Goal: Task Accomplishment & Management: Manage account settings

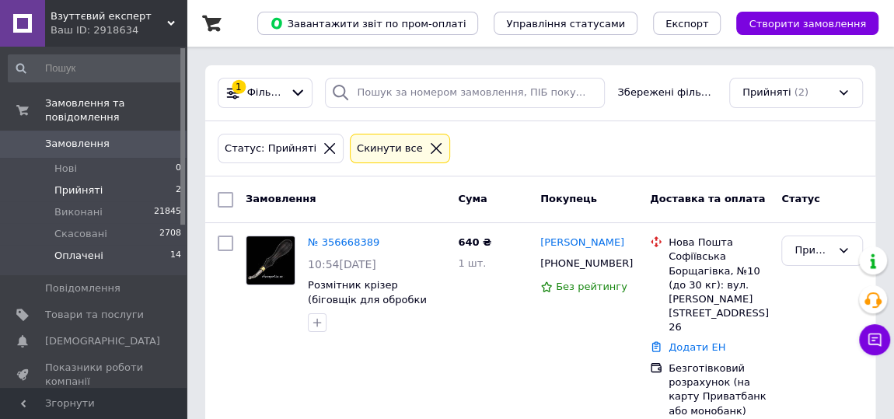
click at [74, 249] on span "Оплачені" at bounding box center [78, 256] width 49 height 14
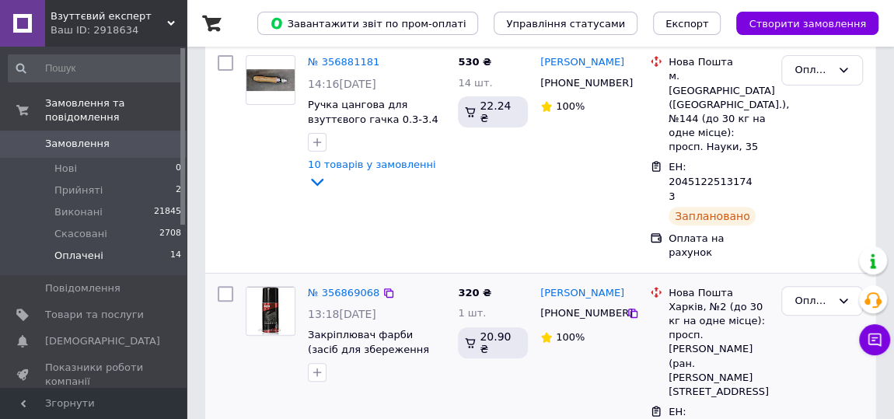
scroll to position [211, 0]
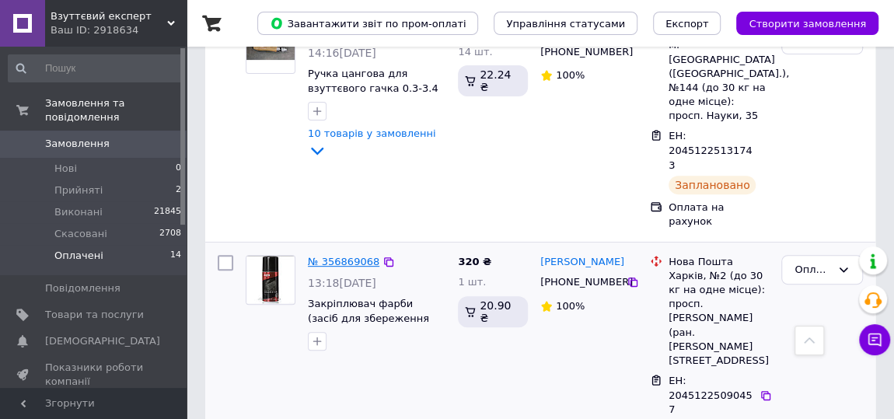
click at [335, 256] on link "№ 356869068" at bounding box center [344, 262] width 72 height 12
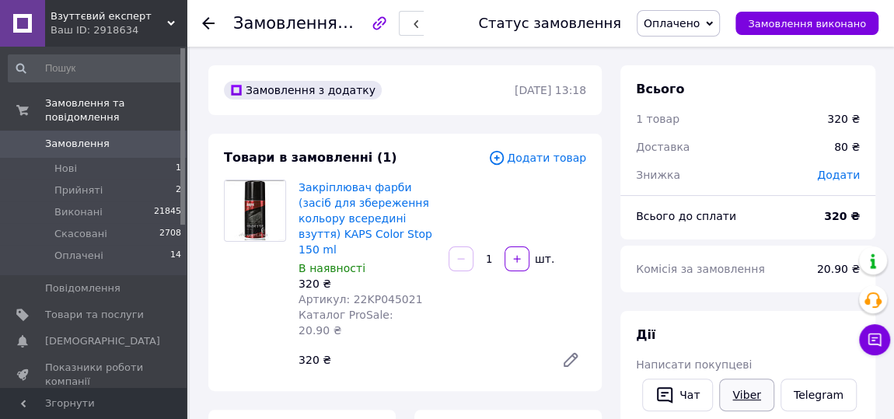
click at [738, 395] on link "Viber" at bounding box center [746, 395] width 54 height 33
click at [678, 19] on span "Оплачено" at bounding box center [672, 23] width 56 height 12
drag, startPoint x: 672, startPoint y: 79, endPoint x: 558, endPoint y: 51, distance: 117.8
click at [672, 79] on li "Виконано" at bounding box center [678, 77] width 82 height 23
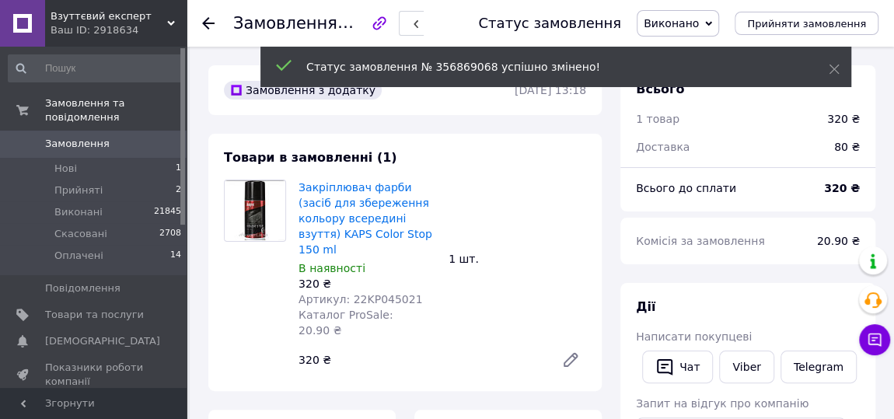
click at [205, 20] on use at bounding box center [208, 23] width 12 height 12
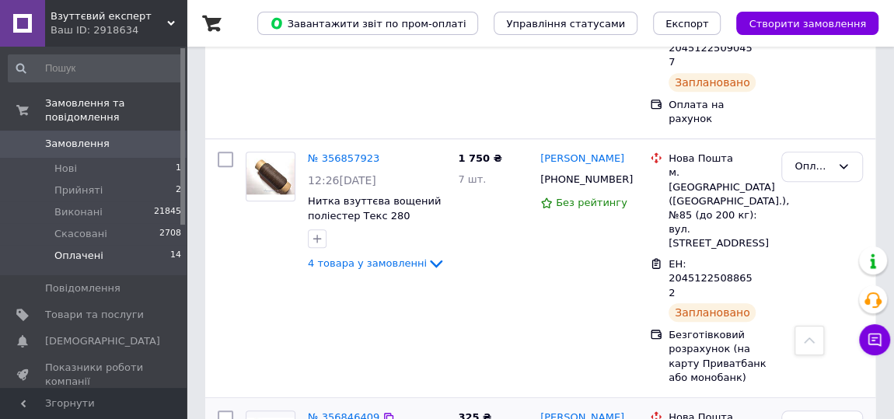
scroll to position [565, 0]
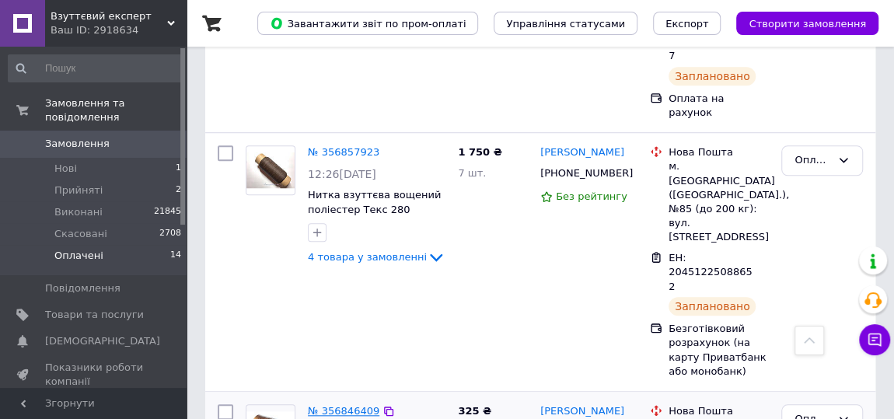
click at [347, 405] on link "№ 356846409" at bounding box center [344, 411] width 72 height 12
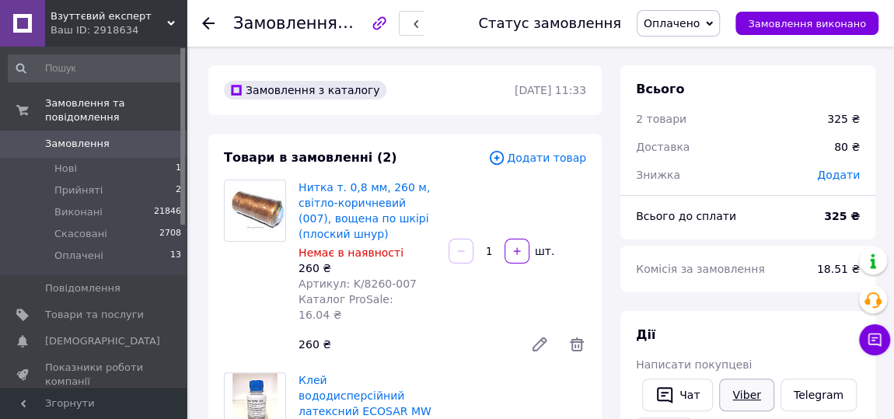
click at [749, 403] on link "Viber" at bounding box center [746, 395] width 54 height 33
click at [700, 19] on span "Оплачено" at bounding box center [672, 23] width 56 height 12
click at [674, 77] on li "Виконано" at bounding box center [678, 77] width 82 height 23
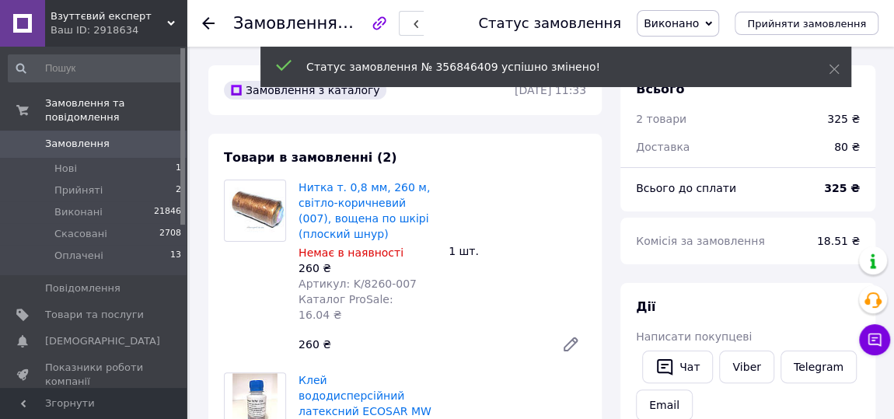
click at [203, 22] on use at bounding box center [208, 23] width 12 height 12
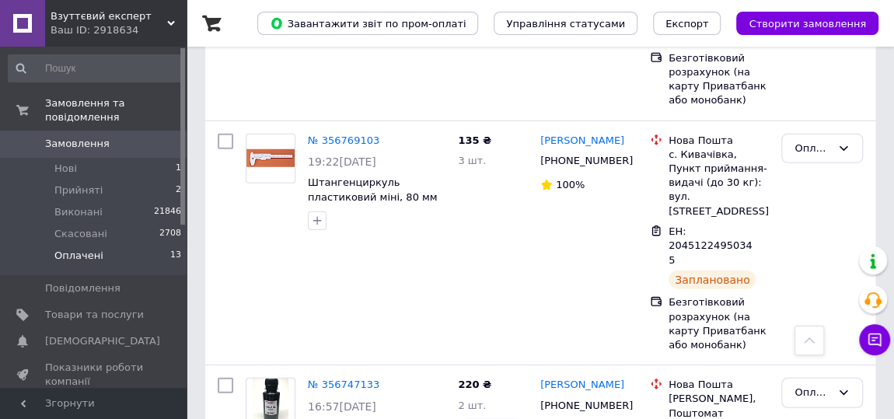
scroll to position [2120, 0]
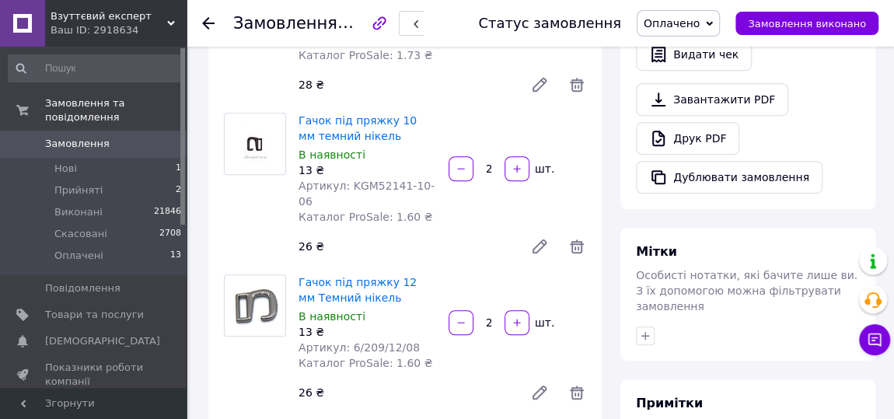
scroll to position [152, 0]
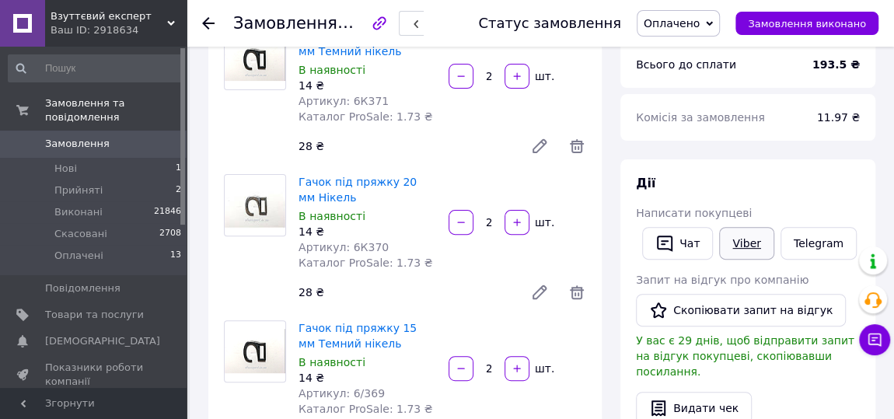
click at [739, 249] on link "Viber" at bounding box center [746, 243] width 54 height 33
click at [700, 17] on span "Оплачено" at bounding box center [672, 23] width 56 height 12
click at [680, 79] on li "Виконано" at bounding box center [678, 77] width 82 height 23
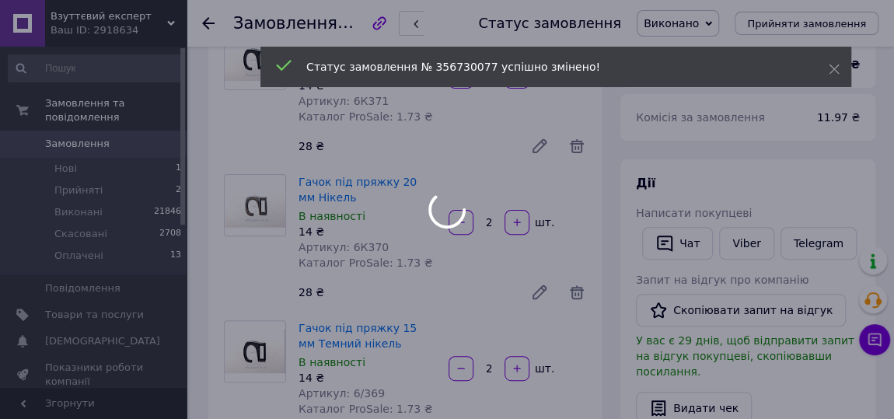
click at [203, 23] on div at bounding box center [447, 209] width 894 height 419
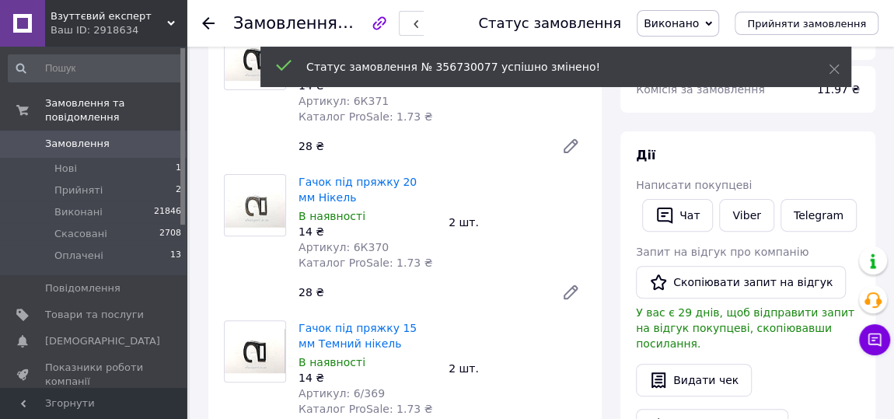
click at [206, 20] on icon at bounding box center [208, 23] width 12 height 12
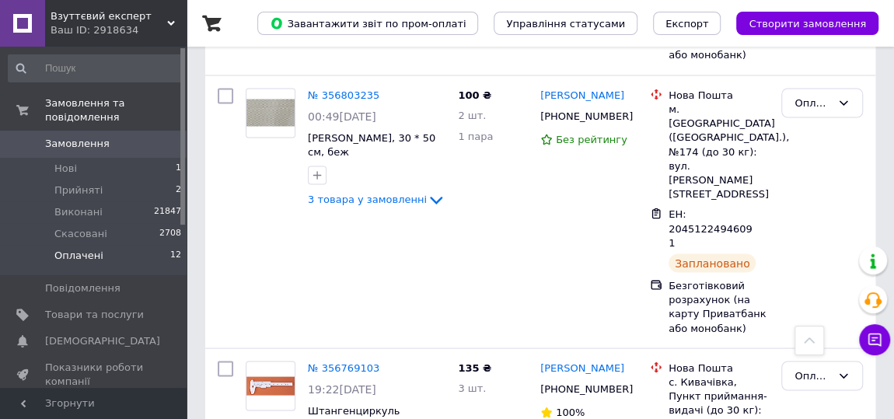
scroll to position [1837, 0]
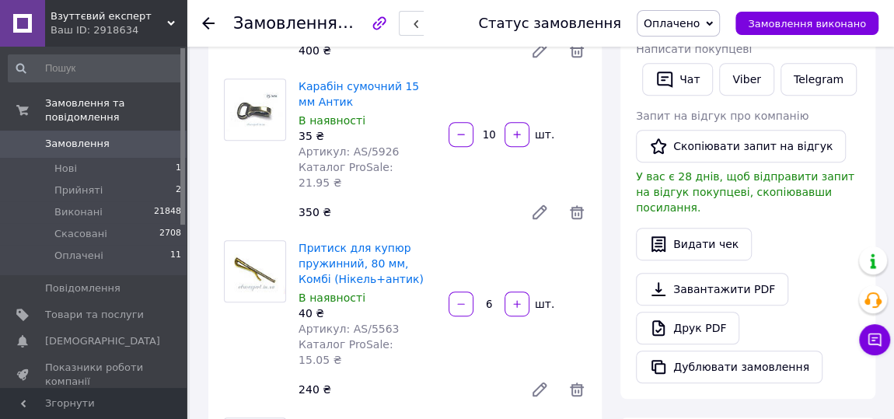
scroll to position [282, 0]
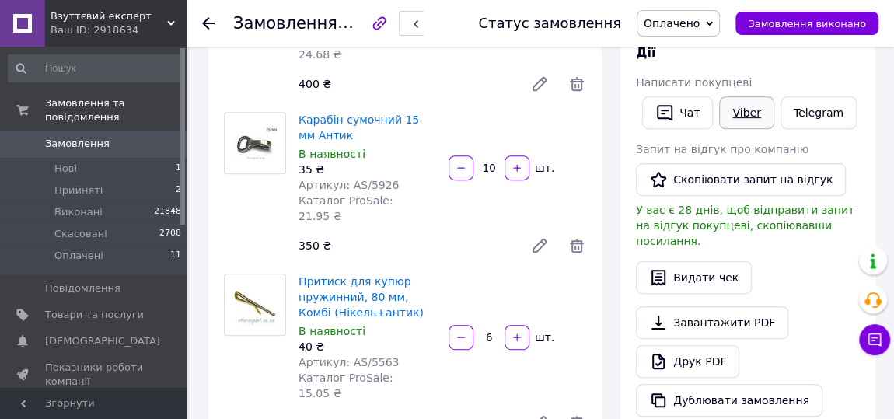
click at [740, 112] on link "Viber" at bounding box center [746, 112] width 54 height 33
click at [713, 20] on icon at bounding box center [709, 23] width 7 height 7
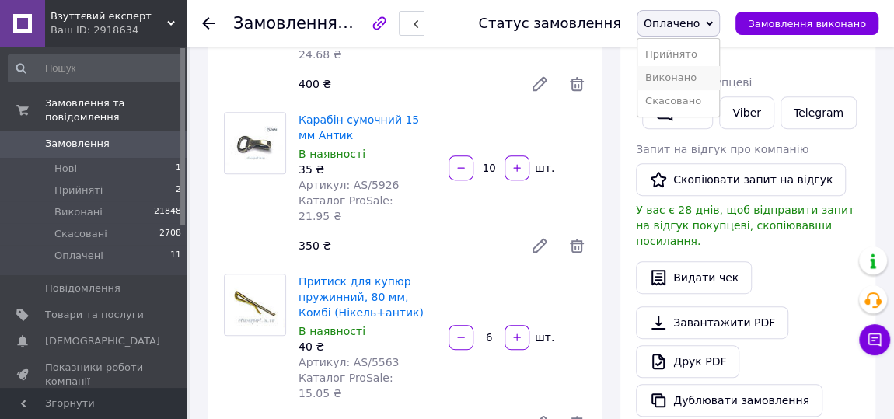
click at [692, 78] on li "Виконано" at bounding box center [678, 77] width 82 height 23
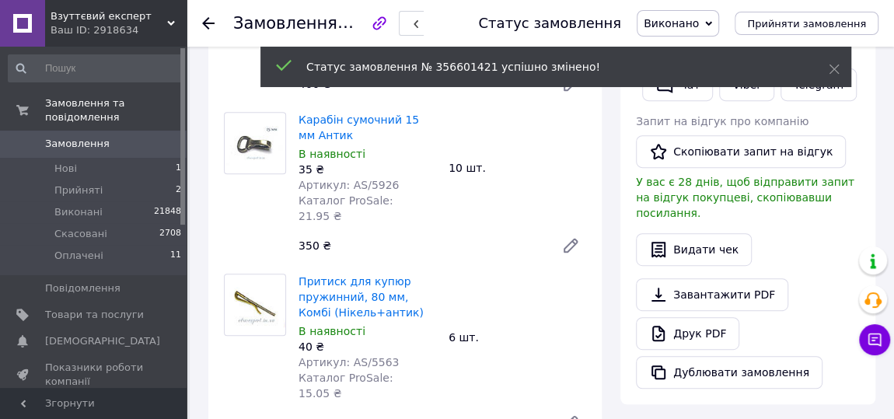
click at [204, 23] on use at bounding box center [208, 23] width 12 height 12
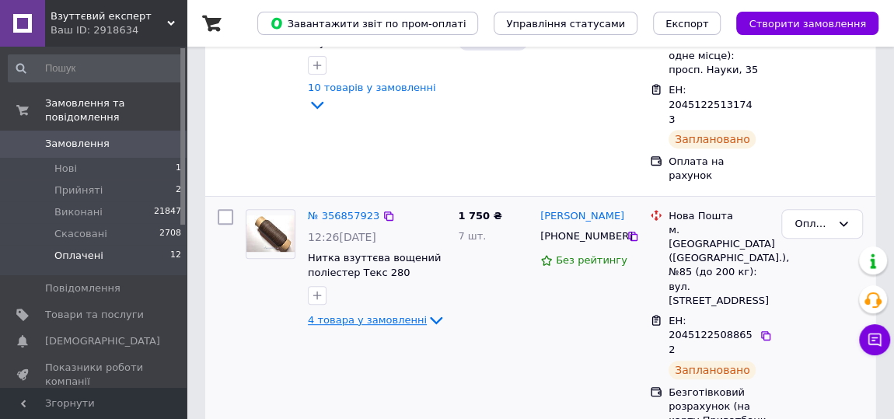
scroll to position [282, 0]
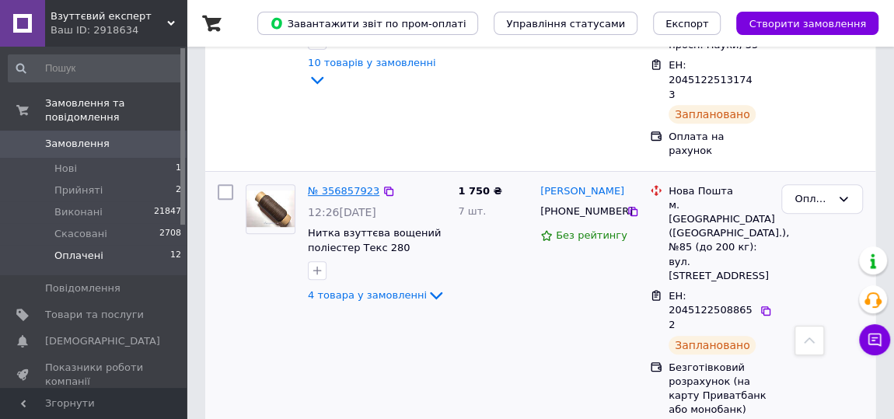
click at [342, 185] on link "№ 356857923" at bounding box center [344, 191] width 72 height 12
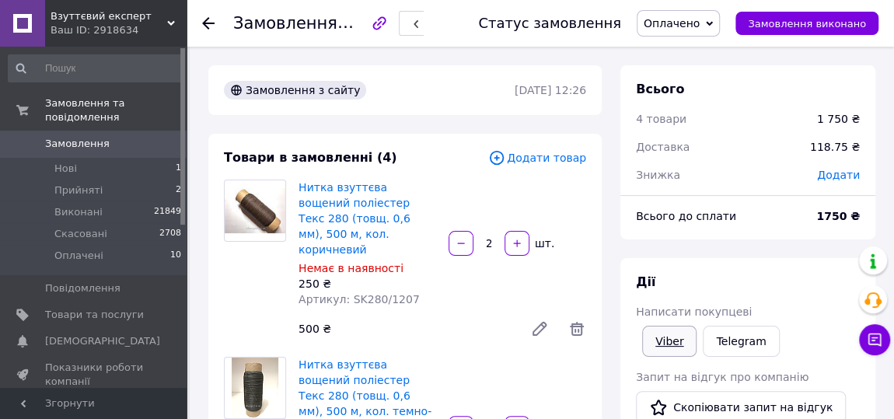
click at [675, 342] on link "Viber" at bounding box center [669, 341] width 54 height 31
click at [700, 19] on span "Оплачено" at bounding box center [672, 23] width 56 height 12
click at [687, 78] on li "Виконано" at bounding box center [678, 77] width 82 height 23
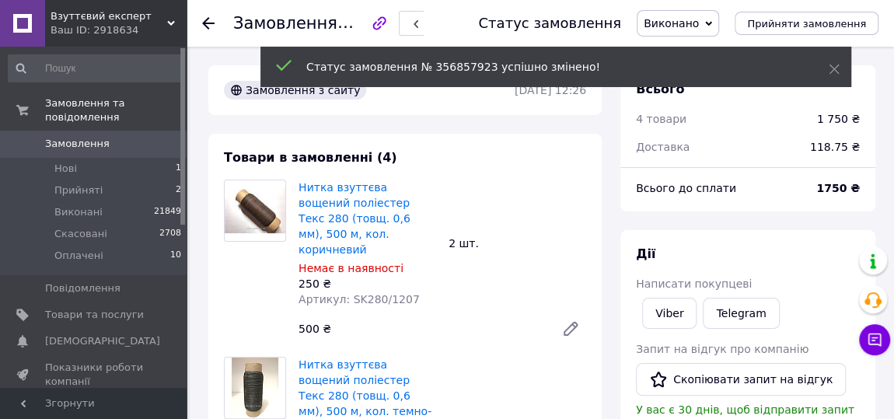
click at [208, 23] on icon at bounding box center [208, 23] width 12 height 12
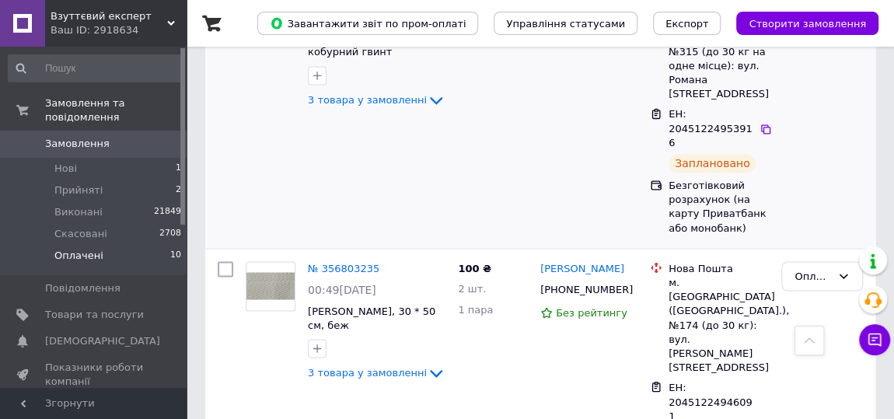
scroll to position [1272, 0]
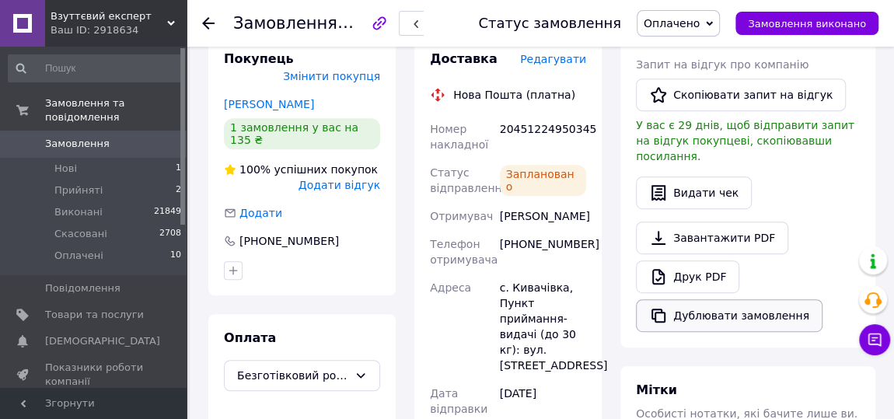
scroll to position [170, 0]
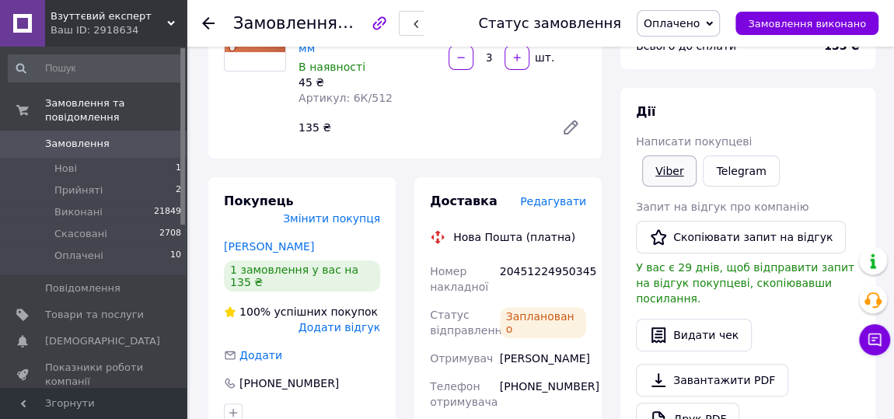
click at [678, 165] on link "Viber" at bounding box center [669, 170] width 54 height 31
click at [724, 168] on link "Telegram" at bounding box center [741, 170] width 76 height 31
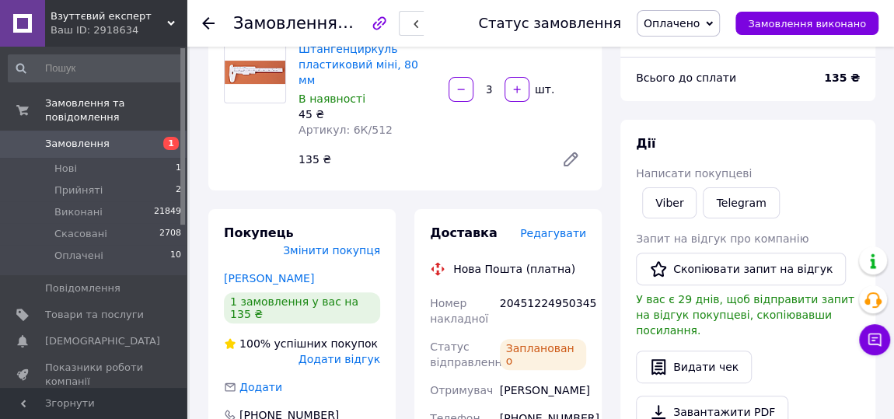
click at [75, 162] on span "Нові" at bounding box center [65, 169] width 23 height 14
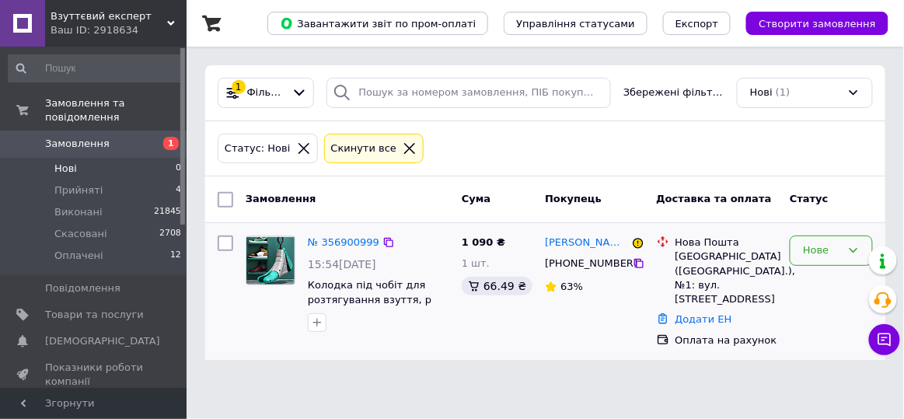
click at [836, 250] on div "Нове" at bounding box center [822, 250] width 38 height 16
click at [829, 281] on li "Прийнято" at bounding box center [831, 283] width 82 height 29
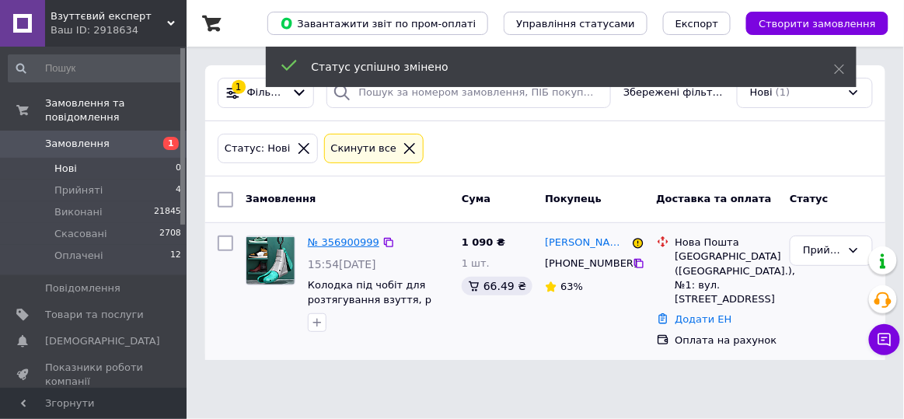
click at [337, 237] on link "№ 356900999" at bounding box center [344, 242] width 72 height 12
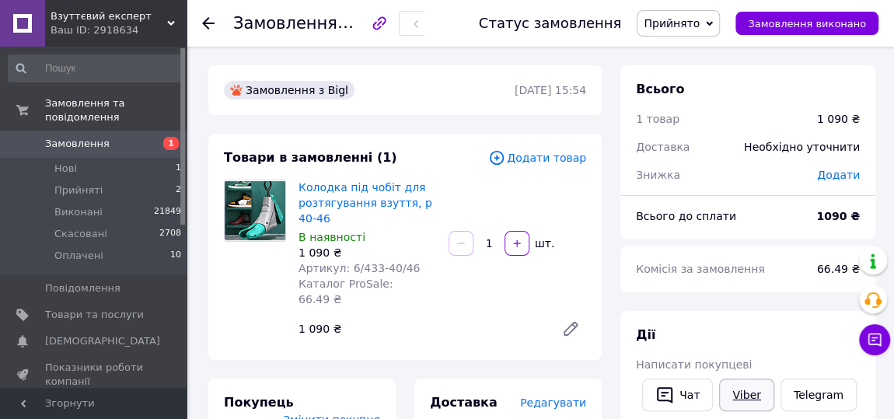
click at [747, 397] on link "Viber" at bounding box center [746, 395] width 54 height 33
click at [88, 249] on span "Оплачені" at bounding box center [78, 256] width 49 height 14
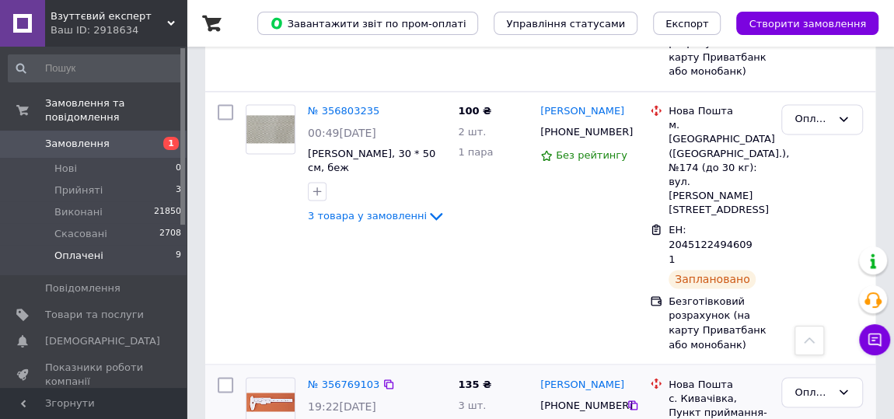
scroll to position [1160, 0]
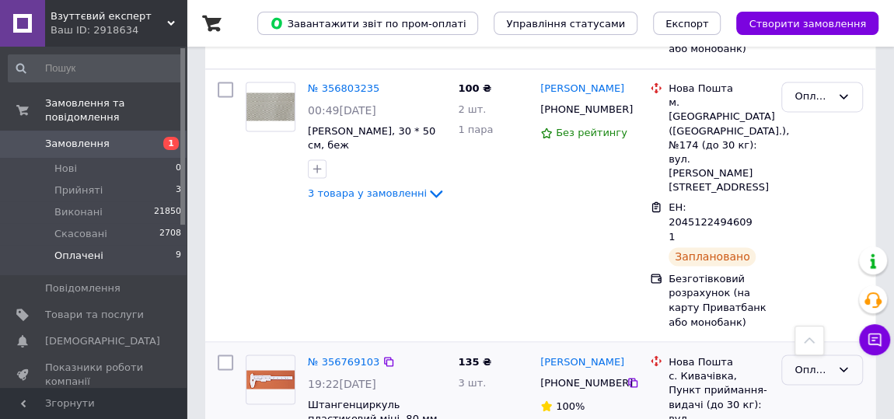
click at [794, 354] on div "Оплачено" at bounding box center [822, 369] width 82 height 30
click at [74, 162] on span "Нові" at bounding box center [65, 169] width 23 height 14
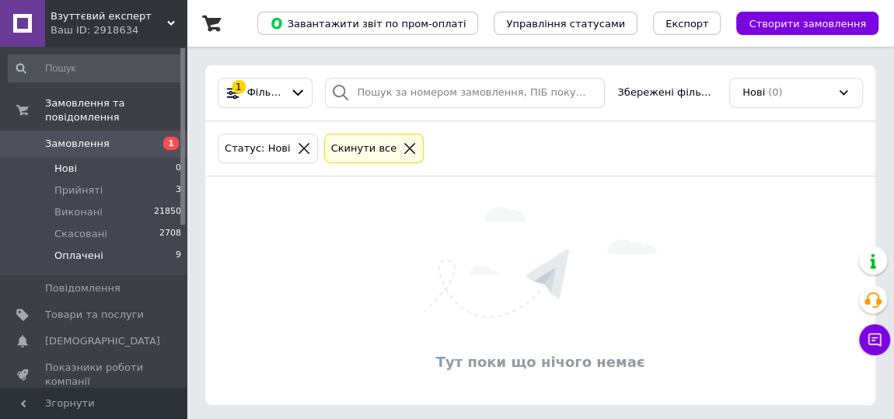
click at [92, 249] on span "Оплачені" at bounding box center [78, 256] width 49 height 14
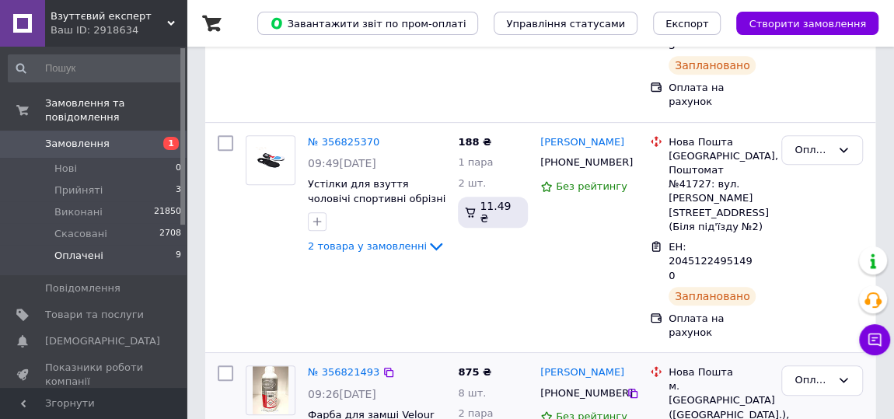
scroll to position [353, 0]
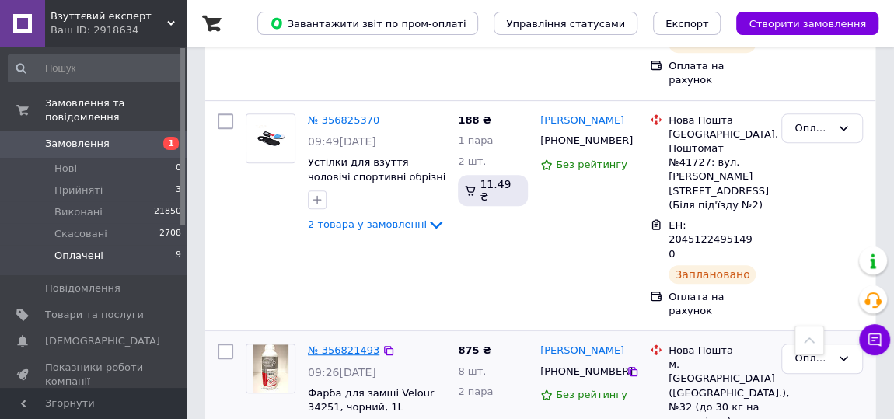
click at [350, 344] on link "№ 356821493" at bounding box center [344, 350] width 72 height 12
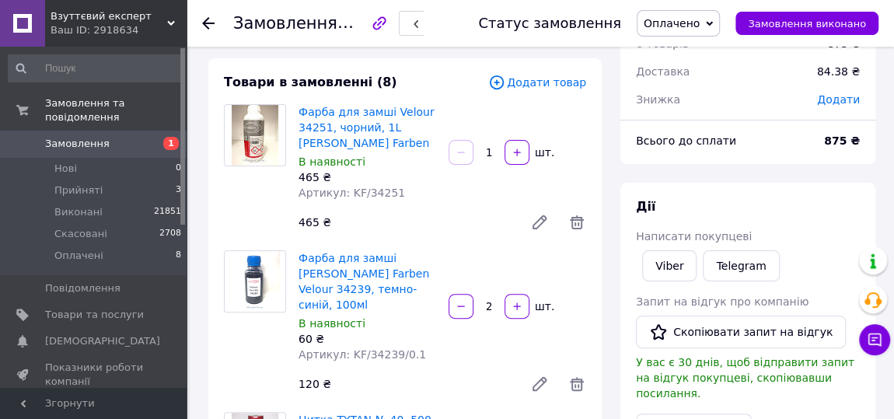
scroll to position [70, 0]
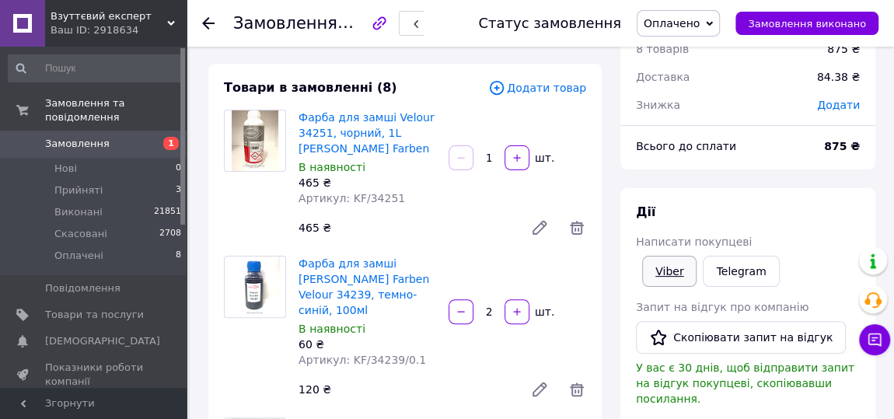
click at [673, 268] on link "Viber" at bounding box center [669, 271] width 54 height 31
click at [696, 27] on span "Оплачено" at bounding box center [672, 23] width 56 height 12
click at [687, 82] on li "Виконано" at bounding box center [678, 77] width 82 height 23
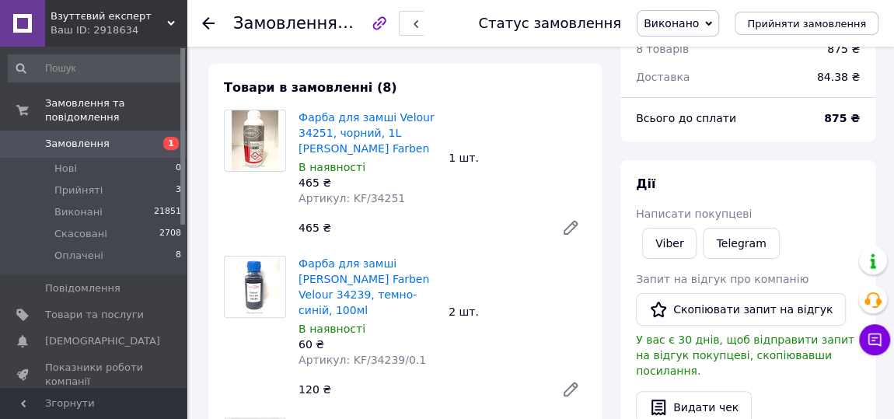
click at [204, 20] on use at bounding box center [208, 23] width 12 height 12
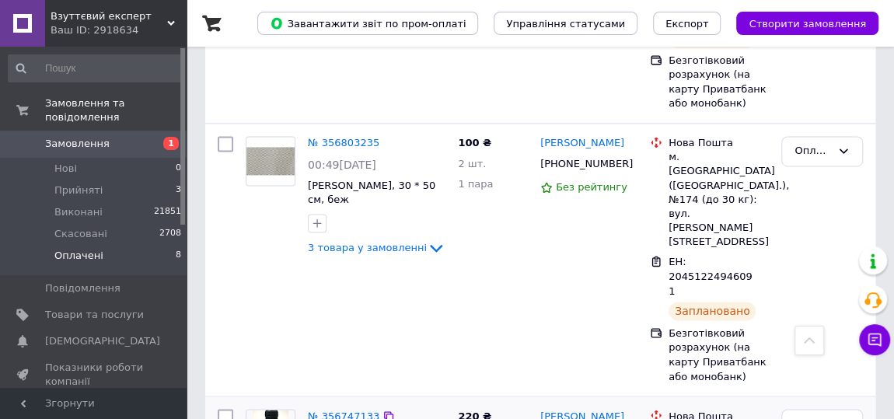
scroll to position [1130, 0]
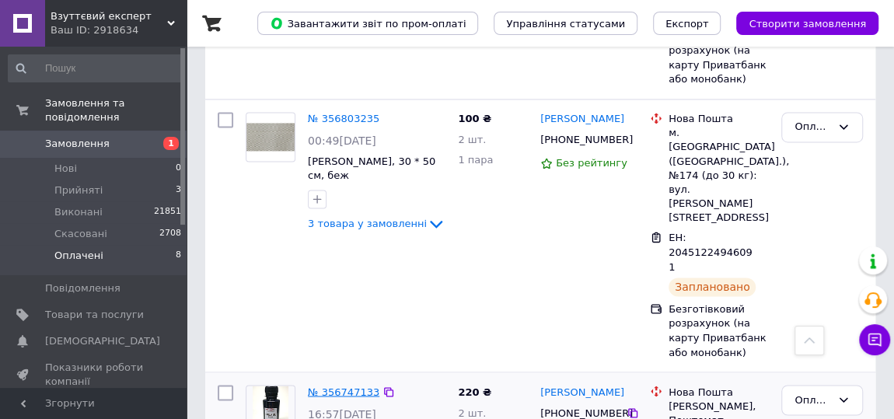
click at [333, 386] on link "№ 356747133" at bounding box center [344, 392] width 72 height 12
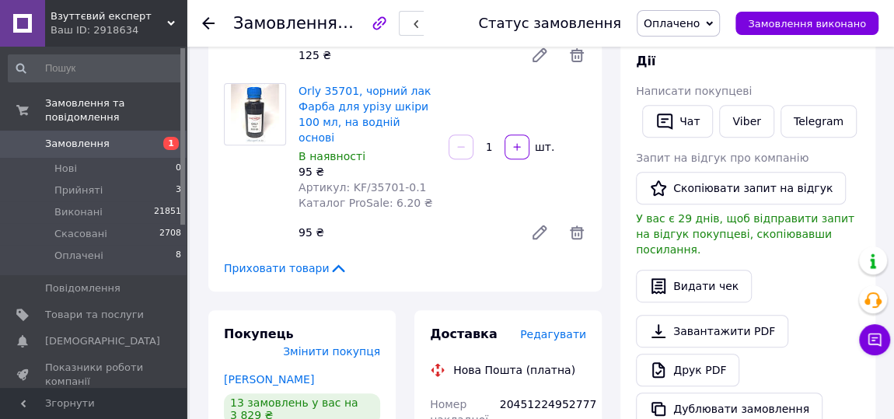
scroll to position [139, 0]
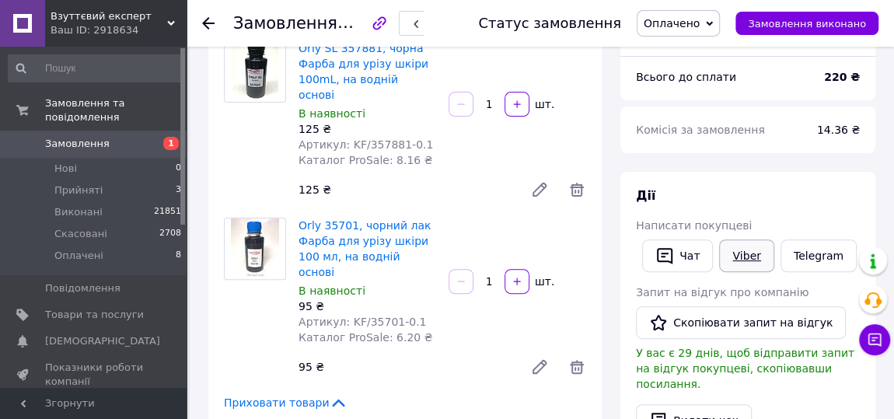
click at [733, 251] on link "Viber" at bounding box center [746, 255] width 54 height 33
click at [685, 26] on span "Оплачено" at bounding box center [672, 23] width 56 height 12
click at [681, 80] on li "Виконано" at bounding box center [678, 77] width 82 height 23
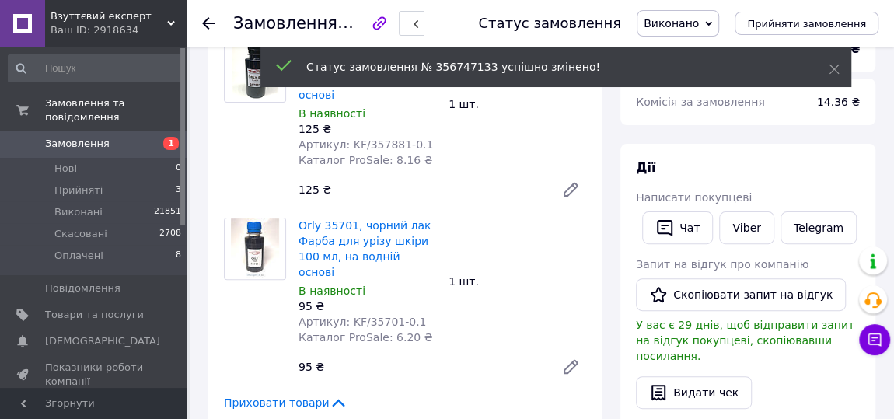
click at [205, 21] on icon at bounding box center [208, 23] width 12 height 12
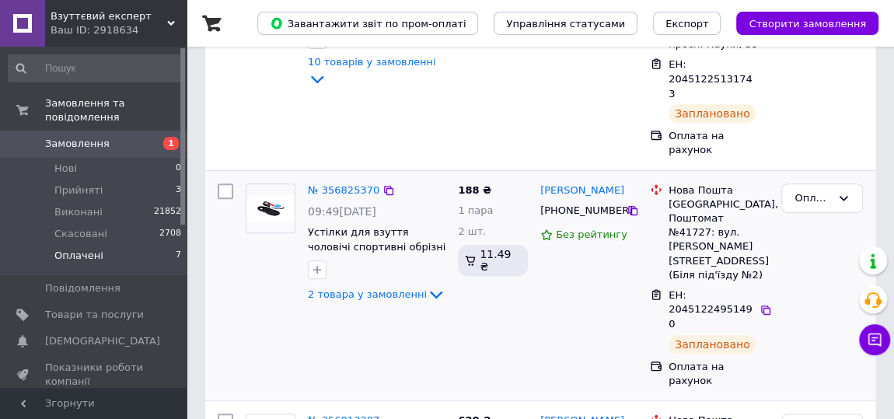
scroll to position [353, 0]
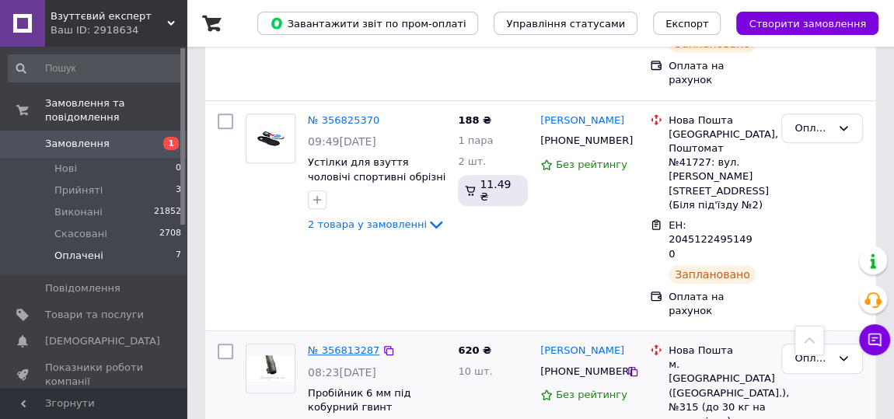
click at [347, 344] on link "№ 356813287" at bounding box center [344, 350] width 72 height 12
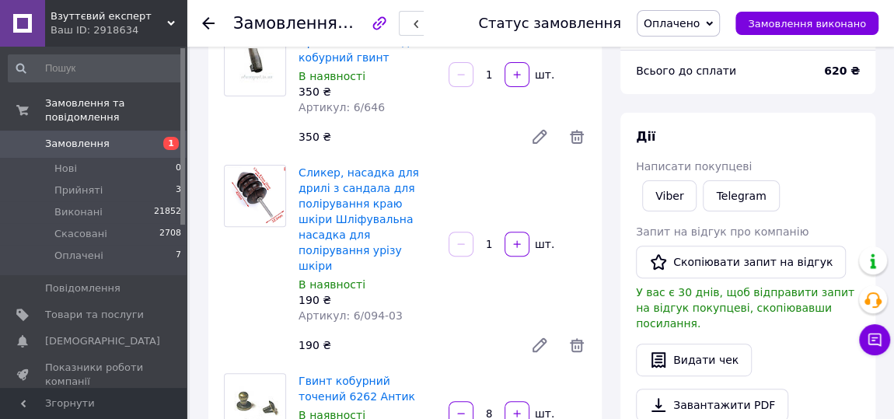
scroll to position [70, 0]
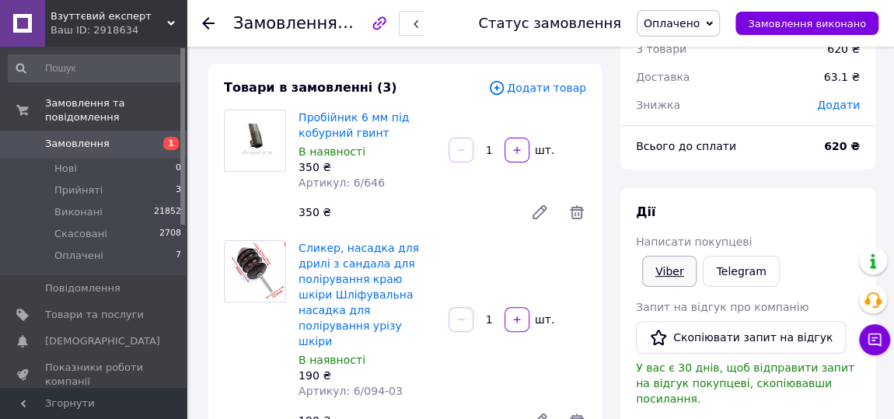
click at [671, 269] on link "Viber" at bounding box center [669, 271] width 54 height 31
click at [717, 20] on span "Оплачено" at bounding box center [678, 23] width 83 height 26
click at [702, 79] on li "Виконано" at bounding box center [678, 77] width 82 height 23
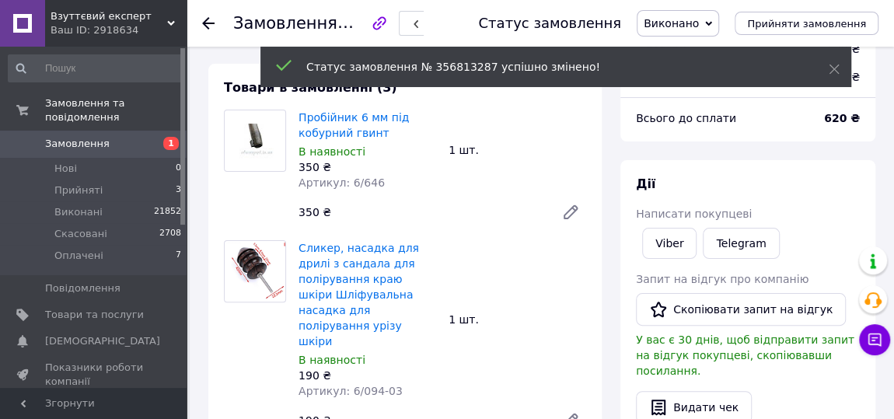
click at [208, 26] on use at bounding box center [208, 23] width 12 height 12
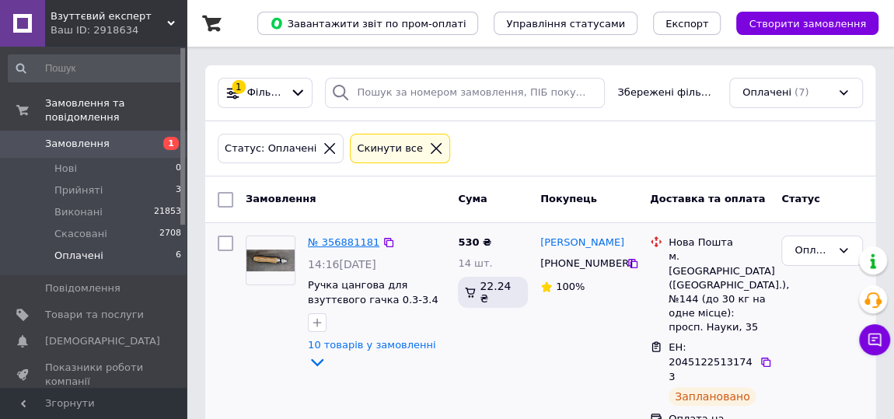
click at [347, 237] on link "№ 356881181" at bounding box center [344, 242] width 72 height 12
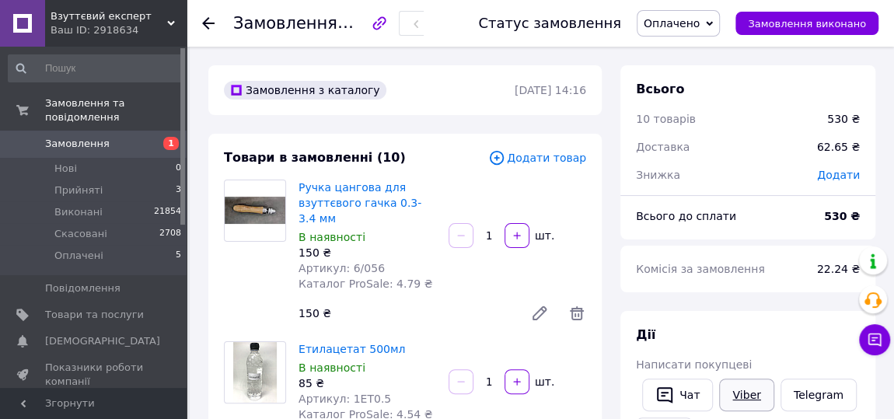
click at [724, 393] on link "Viber" at bounding box center [746, 395] width 54 height 33
click at [694, 26] on span "Оплачено" at bounding box center [672, 23] width 56 height 12
click at [685, 75] on li "Виконано" at bounding box center [678, 77] width 82 height 23
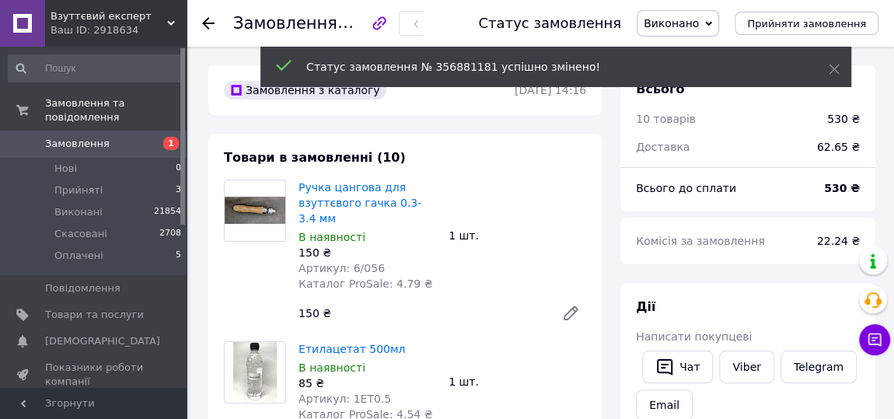
click at [204, 22] on use at bounding box center [208, 23] width 12 height 12
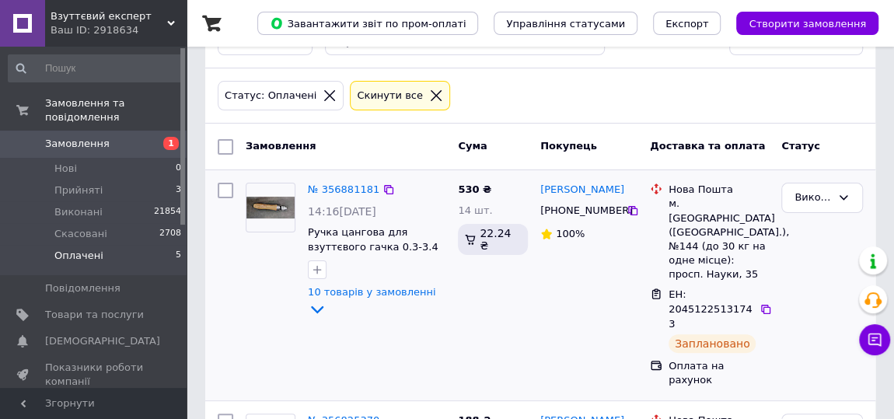
scroll to position [211, 0]
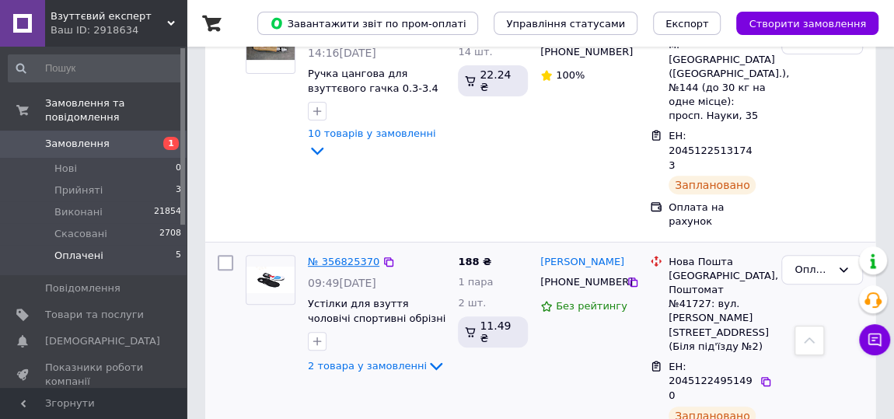
click at [329, 256] on link "№ 356825370" at bounding box center [344, 262] width 72 height 12
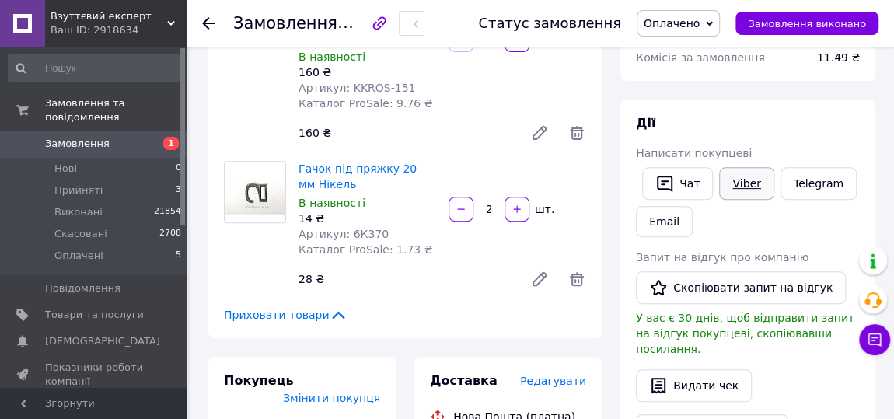
click at [760, 178] on link "Viber" at bounding box center [746, 183] width 54 height 33
click at [682, 26] on span "Оплачено" at bounding box center [672, 23] width 56 height 12
click at [672, 83] on li "Виконано" at bounding box center [678, 77] width 82 height 23
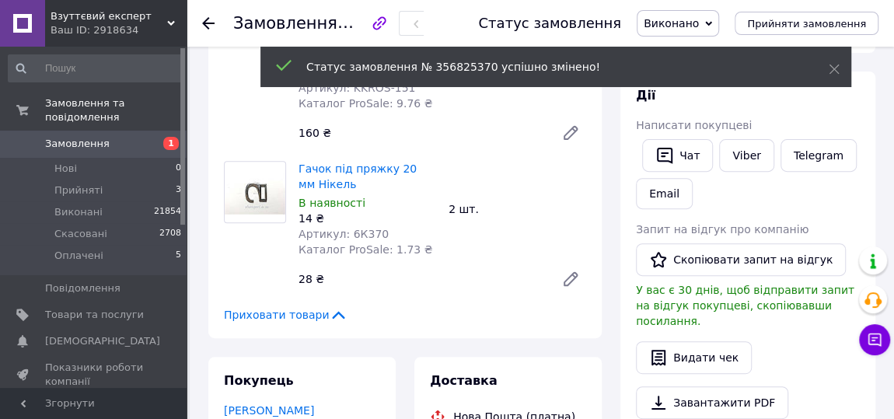
click at [210, 23] on use at bounding box center [208, 23] width 12 height 12
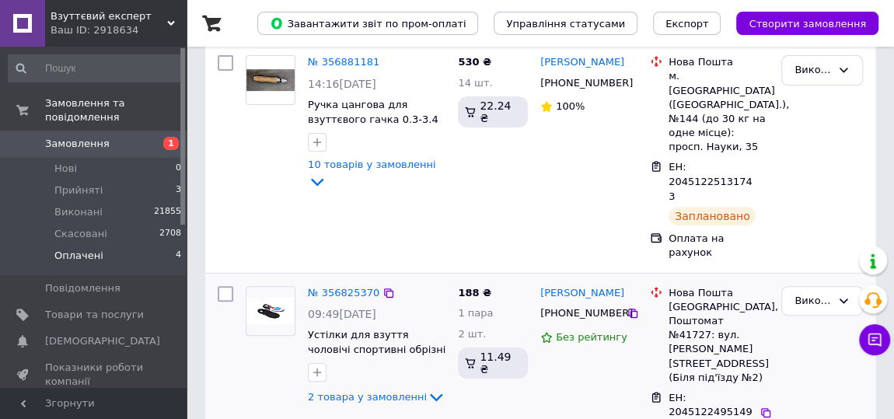
scroll to position [211, 0]
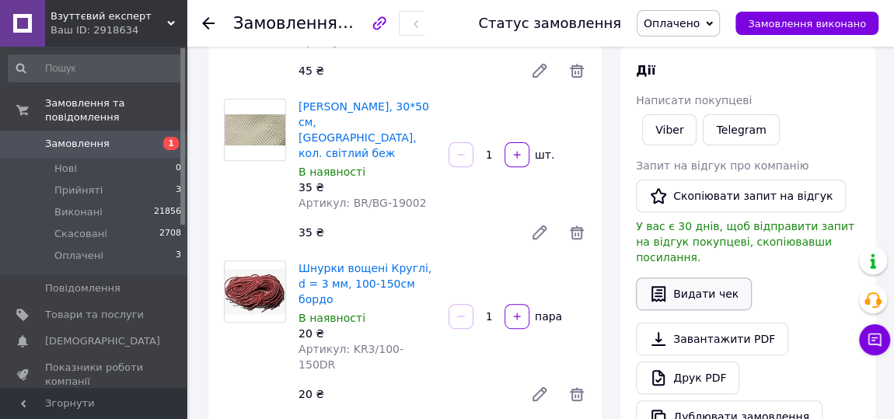
scroll to position [141, 0]
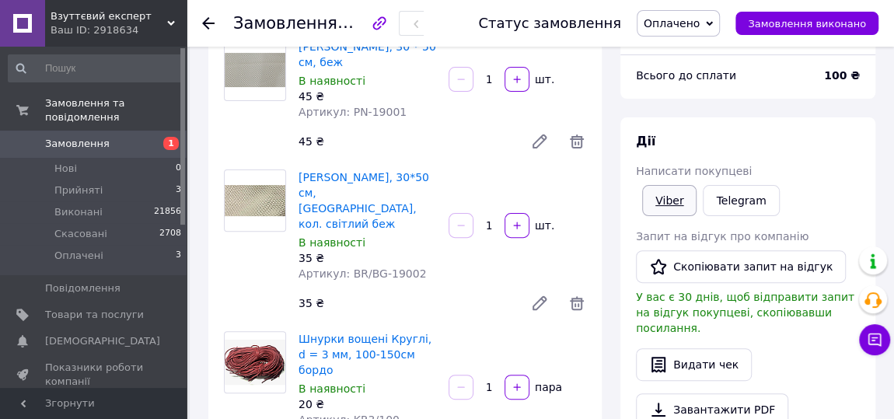
click at [661, 201] on link "Viber" at bounding box center [669, 200] width 54 height 31
click at [700, 25] on span "Оплачено" at bounding box center [672, 23] width 56 height 12
click at [681, 74] on li "Виконано" at bounding box center [678, 77] width 82 height 23
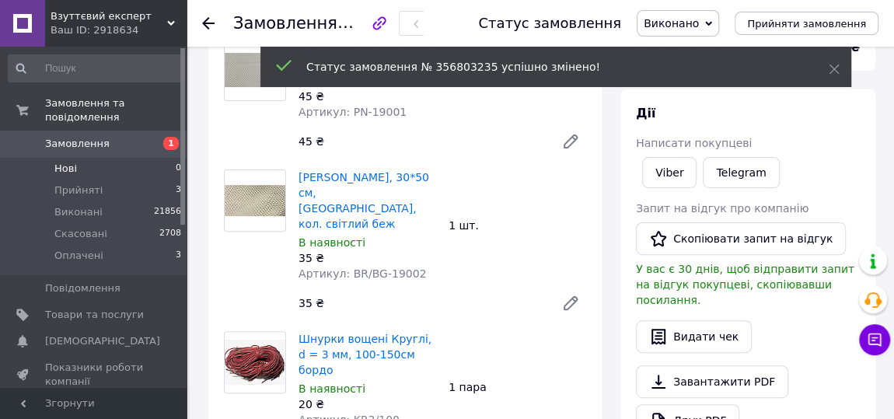
click at [67, 162] on span "Нові" at bounding box center [65, 169] width 23 height 14
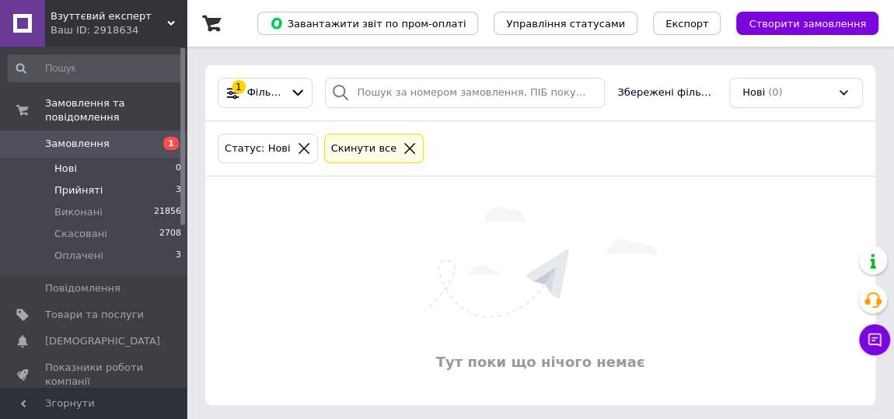
click at [78, 183] on span "Прийняті" at bounding box center [78, 190] width 48 height 14
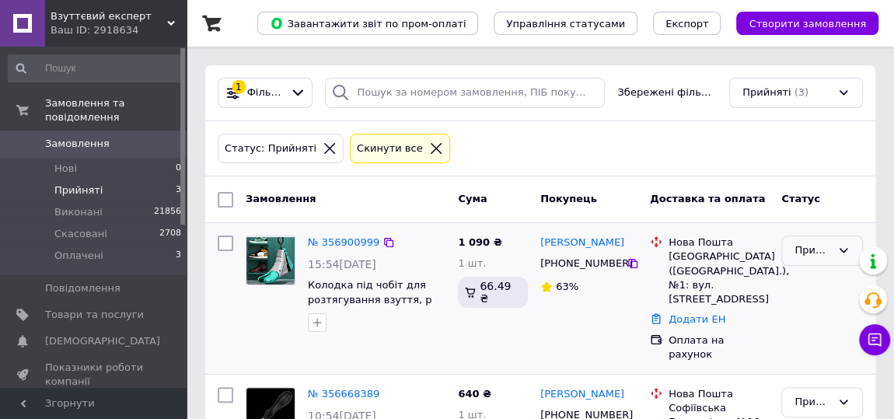
click at [807, 243] on div "Прийнято" at bounding box center [812, 250] width 37 height 16
click at [810, 305] on li "Скасовано" at bounding box center [822, 319] width 80 height 44
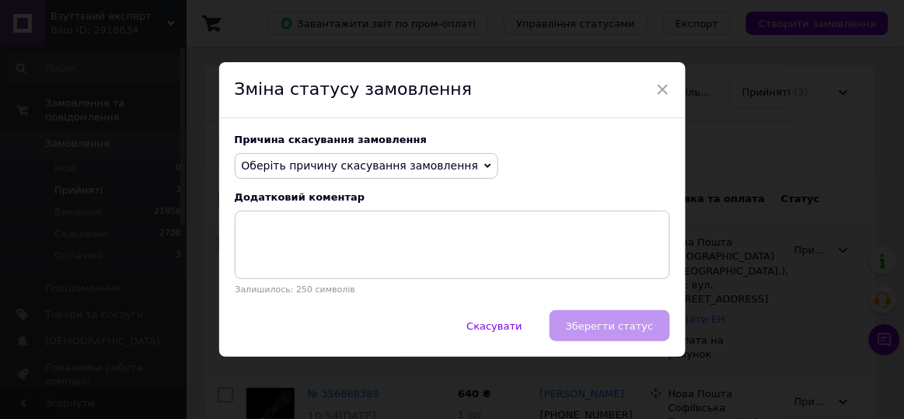
click at [484, 166] on icon at bounding box center [487, 165] width 7 height 7
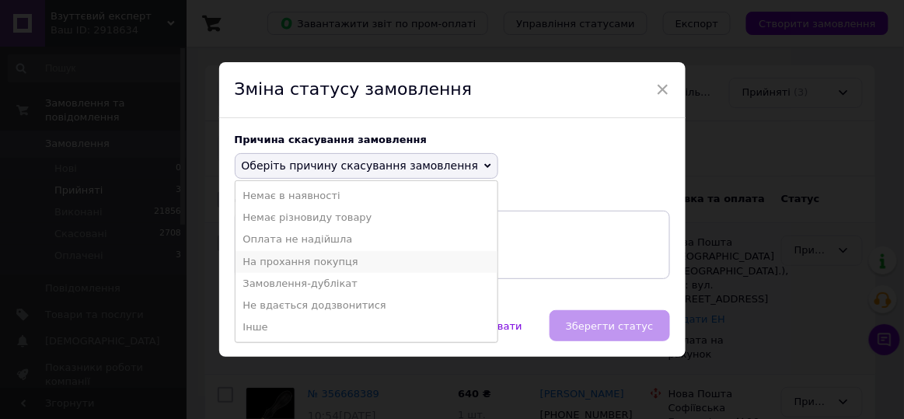
click at [362, 262] on li "На прохання покупця" at bounding box center [367, 262] width 263 height 22
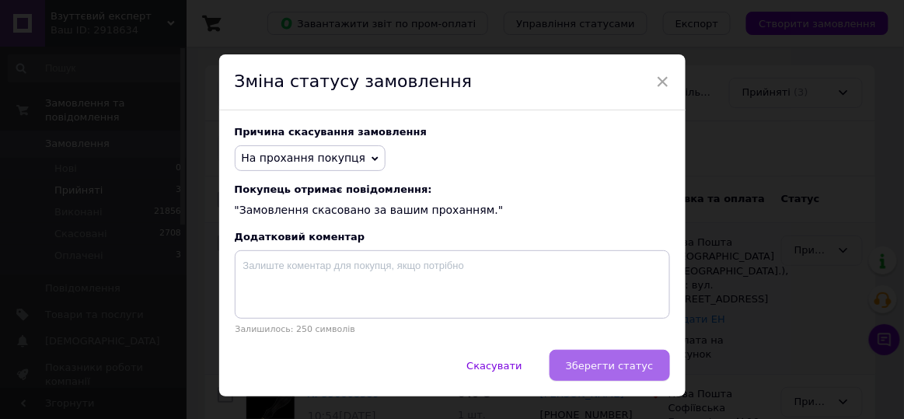
click at [621, 372] on span "Зберегти статус" at bounding box center [610, 366] width 88 height 12
